Goal: Task Accomplishment & Management: Complete application form

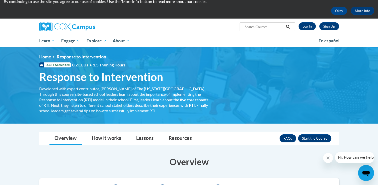
scroll to position [19, 0]
click at [317, 136] on button "Enroll" at bounding box center [314, 138] width 33 height 8
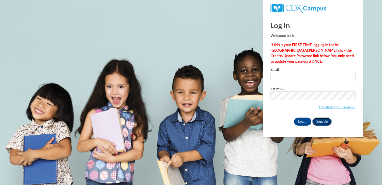
click at [320, 121] on link "Sign Up" at bounding box center [322, 121] width 20 height 8
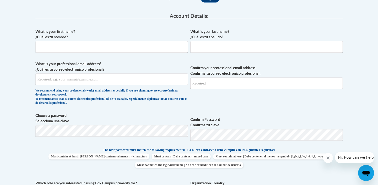
scroll to position [125, 0]
click at [89, 52] on input "What is your first name? ¿Cuál es tu nombre?" at bounding box center [112, 47] width 153 height 12
type input "Julianna"
click at [202, 51] on input "What is your last name? ¿Cuál es tu apellido?" at bounding box center [267, 47] width 153 height 12
type input "Perez-Lopez"
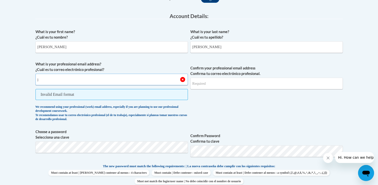
type input "jpere9754@ung.edu"
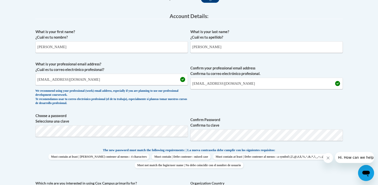
click at [69, 147] on p "The new password must match the following requirements: | La nueva contraseña d…" at bounding box center [190, 150] width 308 height 6
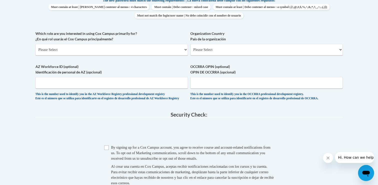
scroll to position [275, 0]
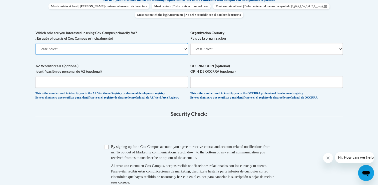
click at [128, 48] on select "Please Select College/University | Colegio/Universidad Community/Nonprofit Part…" at bounding box center [112, 49] width 153 height 12
select select "5a18ea06-2b54-4451-96f2-d152daf9eac5"
click at [36, 43] on select "Please Select College/University | Colegio/Universidad Community/Nonprofit Part…" at bounding box center [112, 49] width 153 height 12
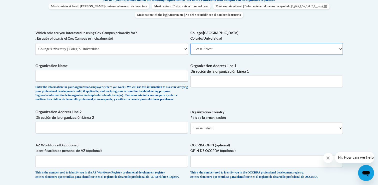
click at [207, 53] on select "Please Select College/University Staff | Empleado universitario College/Univers…" at bounding box center [267, 49] width 153 height 12
select select "99b32b07-cffc-426c-8bf6-0cd77760d84b"
click at [191, 43] on select "Please Select College/University Staff | Empleado universitario College/Univers…" at bounding box center [267, 49] width 153 height 12
click at [116, 75] on input "Organization Name" at bounding box center [112, 76] width 153 height 12
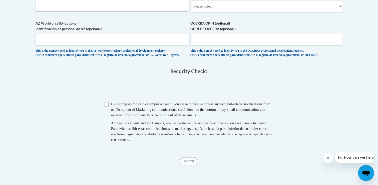
scroll to position [399, 0]
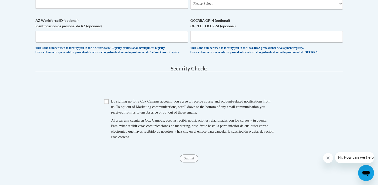
type input "University of North Georgia"
click at [106, 104] on input "Checkbox" at bounding box center [106, 101] width 5 height 5
checkbox input "true"
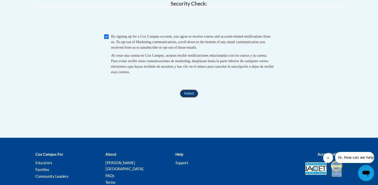
click at [190, 97] on input "Submit" at bounding box center [189, 93] width 18 height 8
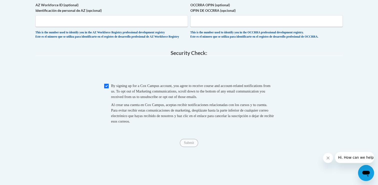
scroll to position [417, 0]
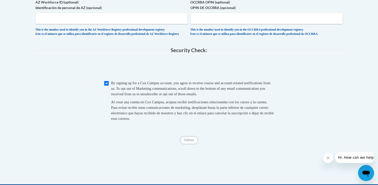
type input "Gainesville Campus"
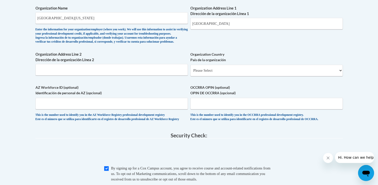
scroll to position [333, 0]
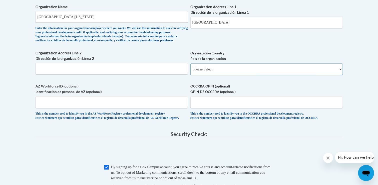
click at [212, 75] on select "Please Select United States | Estados Unidos Outside of the United States | Fue…" at bounding box center [267, 69] width 153 height 12
select select "ad49bcad-a171-4b2e-b99c-48b446064914"
click at [191, 71] on select "Please Select United States | Estados Unidos Outside of the United States | Fue…" at bounding box center [267, 69] width 153 height 12
select select
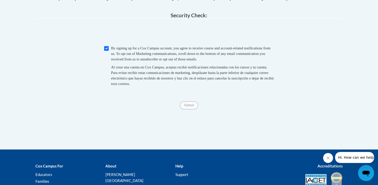
scroll to position [508, 0]
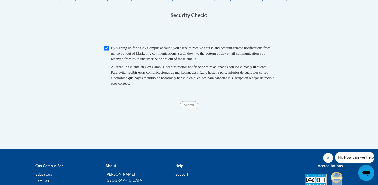
click at [111, 68] on span "Checkbox By signing up for a Cox Campus account, you agree to receive course an…" at bounding box center [189, 68] width 170 height 46
click at [108, 50] on input "Checkbox" at bounding box center [106, 48] width 5 height 5
checkbox input "true"
click at [184, 109] on input "Submit" at bounding box center [189, 105] width 18 height 8
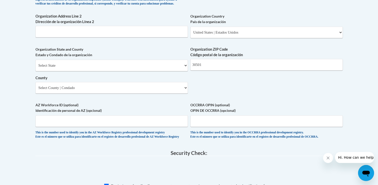
scroll to position [373, 0]
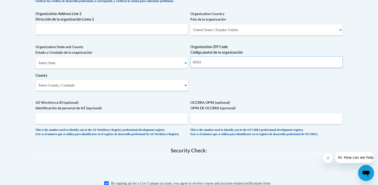
click at [209, 68] on input "30501" at bounding box center [267, 62] width 153 height 12
type input "3"
paste input "ung.edu University of North Georgia Gainesville Campus 3820 Mundy Mill Rd, Oakw…"
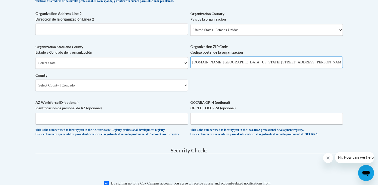
scroll to position [0, 10]
drag, startPoint x: 330, startPoint y: 70, endPoint x: 274, endPoint y: 72, distance: 56.3
click at [274, 68] on input "ung.edu University of North Georgia Gainesville Campus 3820 Mundy Mill Rd, Oakw…" at bounding box center [267, 62] width 153 height 12
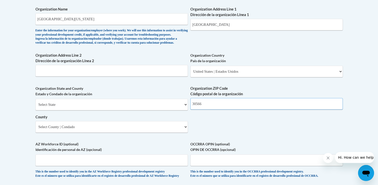
scroll to position [328, 0]
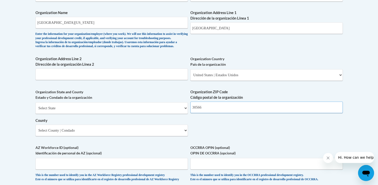
type input "30566"
drag, startPoint x: 230, startPoint y: 28, endPoint x: 171, endPoint y: 20, distance: 59.4
click at [171, 20] on div "What is your first name? ¿Cuál es tu nombre? Julianna What is your last name? ¿…" at bounding box center [190, 4] width 308 height 363
paste input "3820 Mundy Mill Rd, Oakwood, GA"
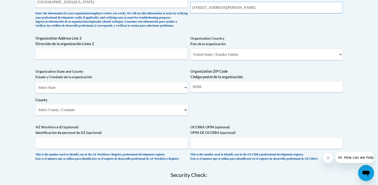
scroll to position [348, 0]
type input "3820 Mundy Mill Rd, Oakwood, GA"
click at [129, 93] on select "Select State Alabama Alaska Arizona Arkansas California Colorado Connecticut De…" at bounding box center [112, 87] width 153 height 12
select select "Georgia"
click at [36, 89] on select "Select State Alabama Alaska Arizona Arkansas California Colorado Connecticut De…" at bounding box center [112, 87] width 153 height 12
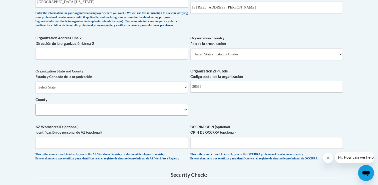
click at [94, 114] on select "County" at bounding box center [112, 110] width 153 height 12
select select "Hall"
click at [36, 112] on select "Select County Appling Atkinson Bacon Baker Baldwin Banks Barrow Bartow Ben Hill…" at bounding box center [112, 110] width 153 height 12
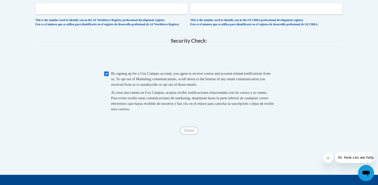
scroll to position [490, 0]
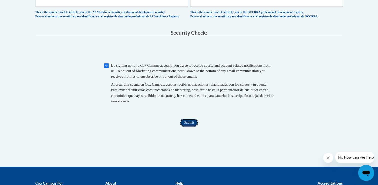
click at [190, 126] on input "Submit" at bounding box center [189, 122] width 18 height 8
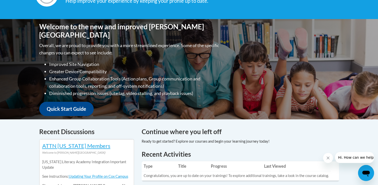
scroll to position [90, 0]
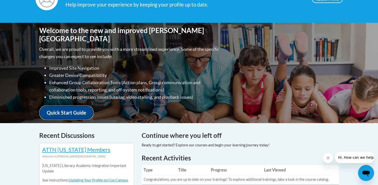
click at [73, 105] on link "Quick Start Guide" at bounding box center [66, 112] width 55 height 14
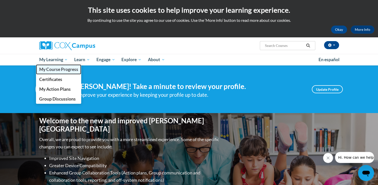
click at [57, 71] on span "My Course Progress" at bounding box center [58, 69] width 39 height 5
